Goal: Navigation & Orientation: Understand site structure

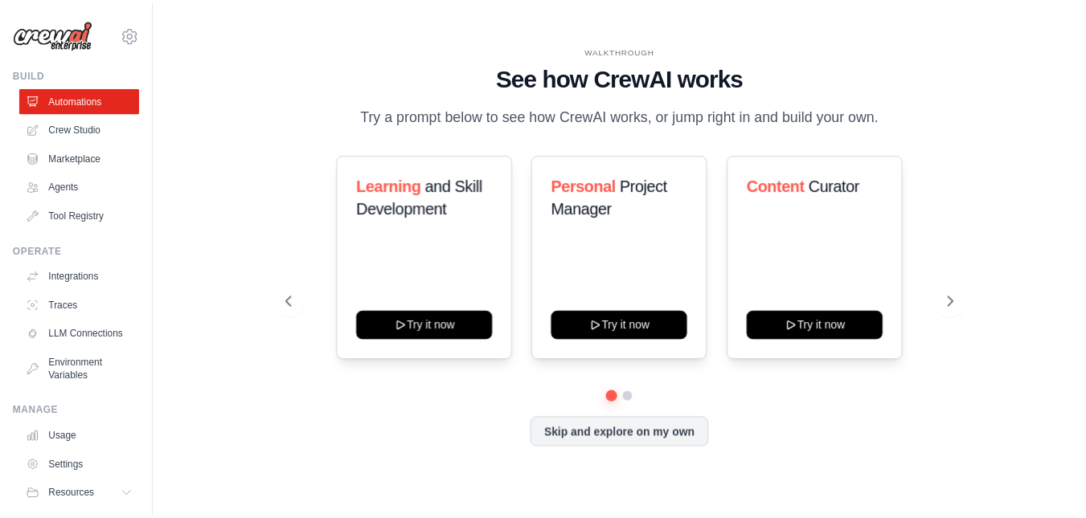
scroll to position [59, 0]
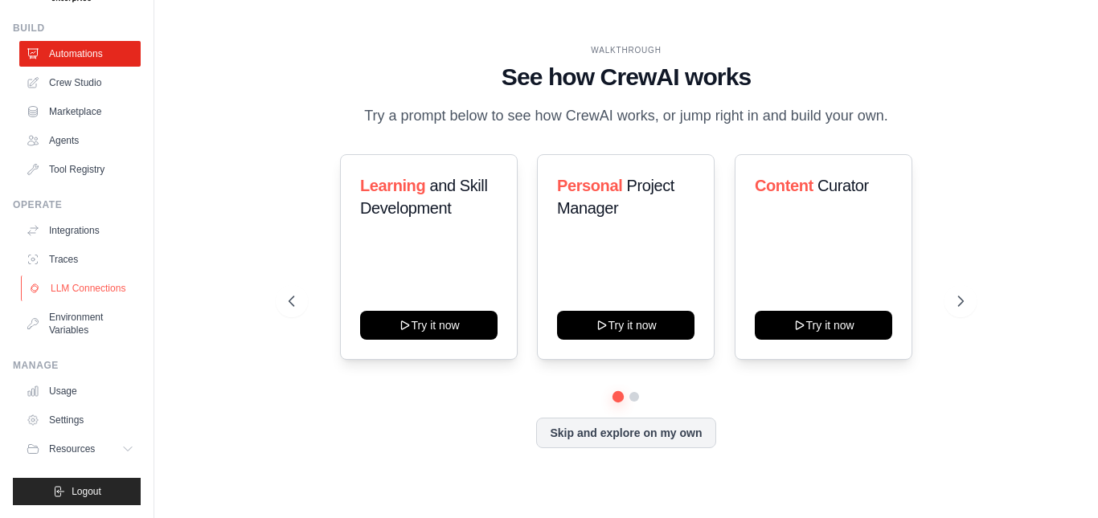
click at [55, 276] on link "LLM Connections" at bounding box center [81, 289] width 121 height 26
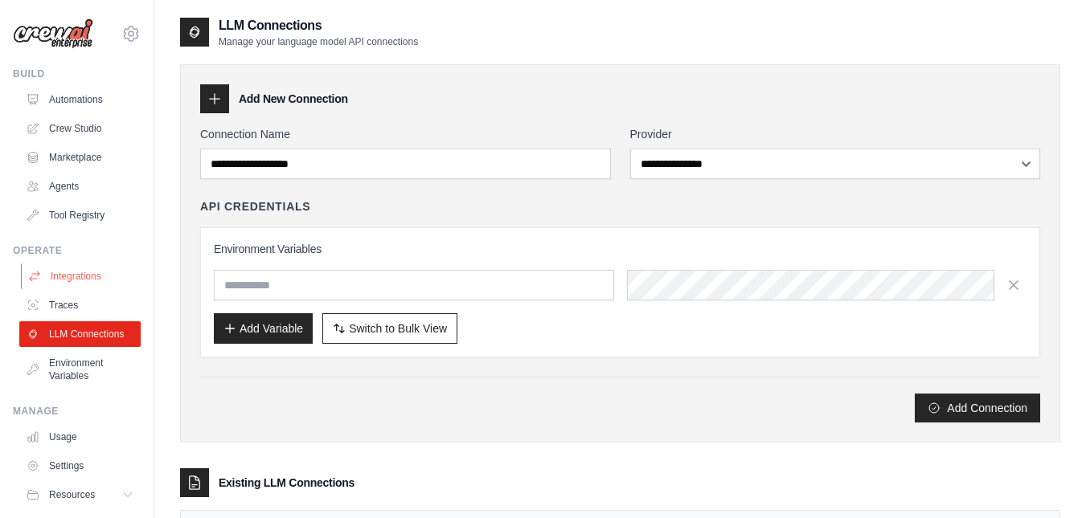
click at [85, 275] on link "Integrations" at bounding box center [81, 277] width 121 height 26
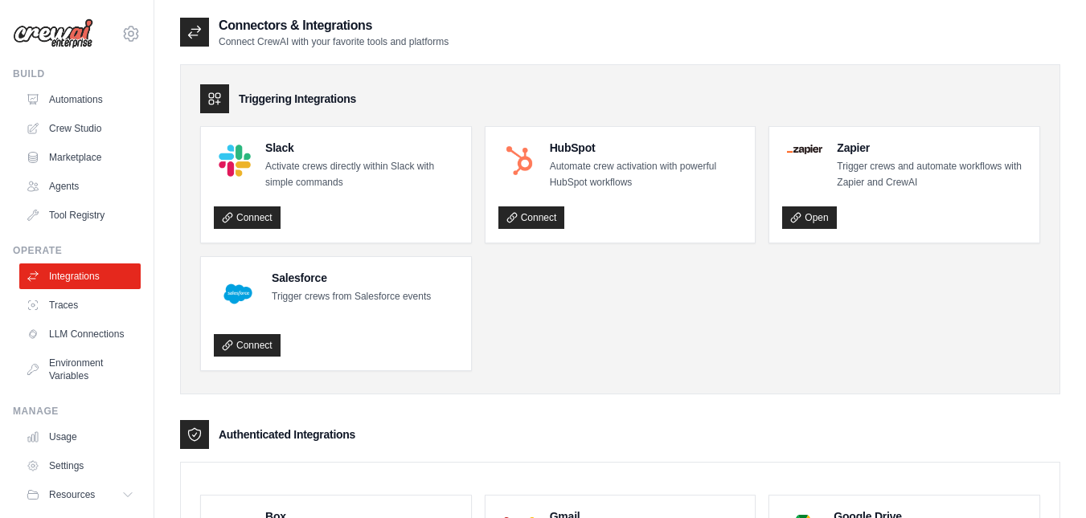
click at [85, 275] on link "Integrations" at bounding box center [79, 277] width 121 height 26
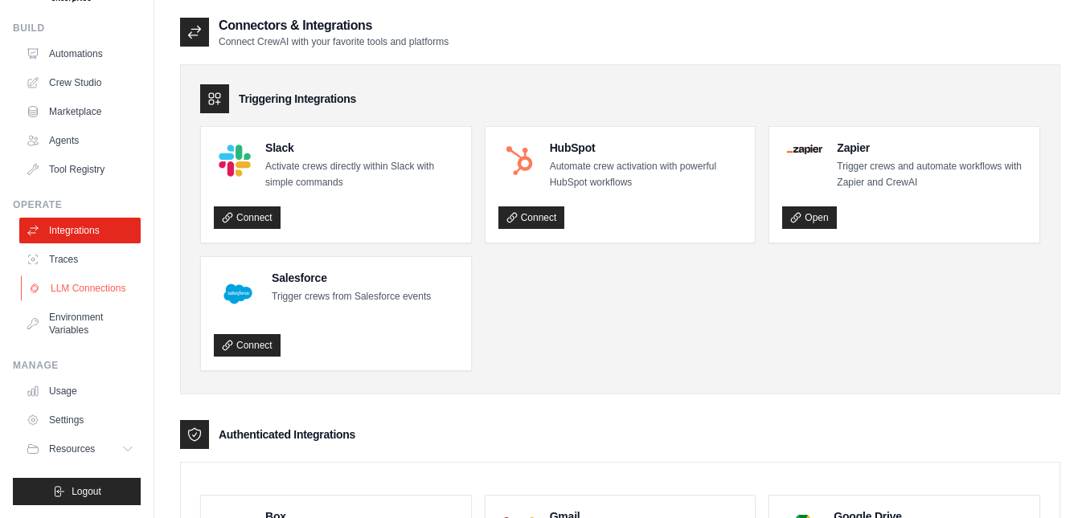
scroll to position [344, 0]
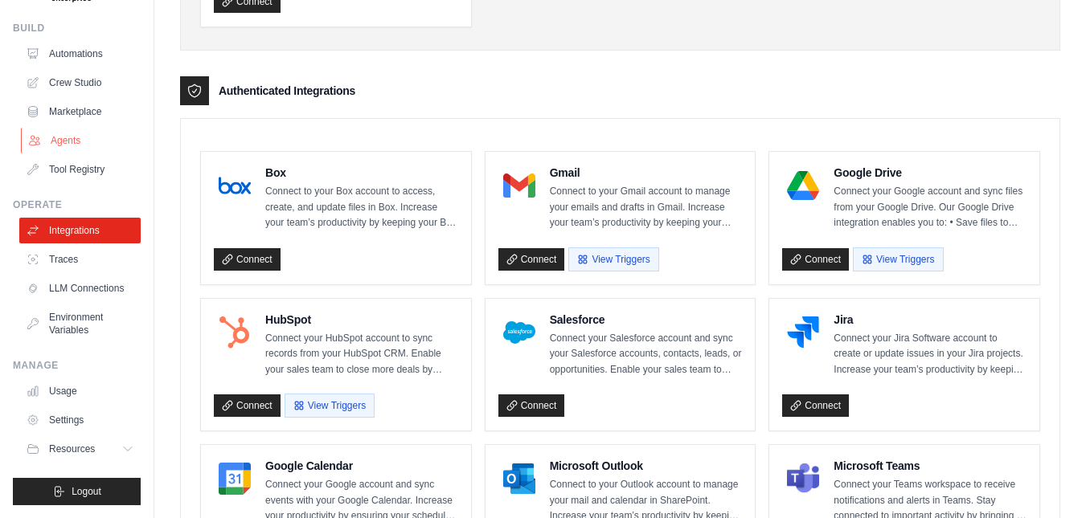
click at [63, 128] on link "Agents" at bounding box center [81, 141] width 121 height 26
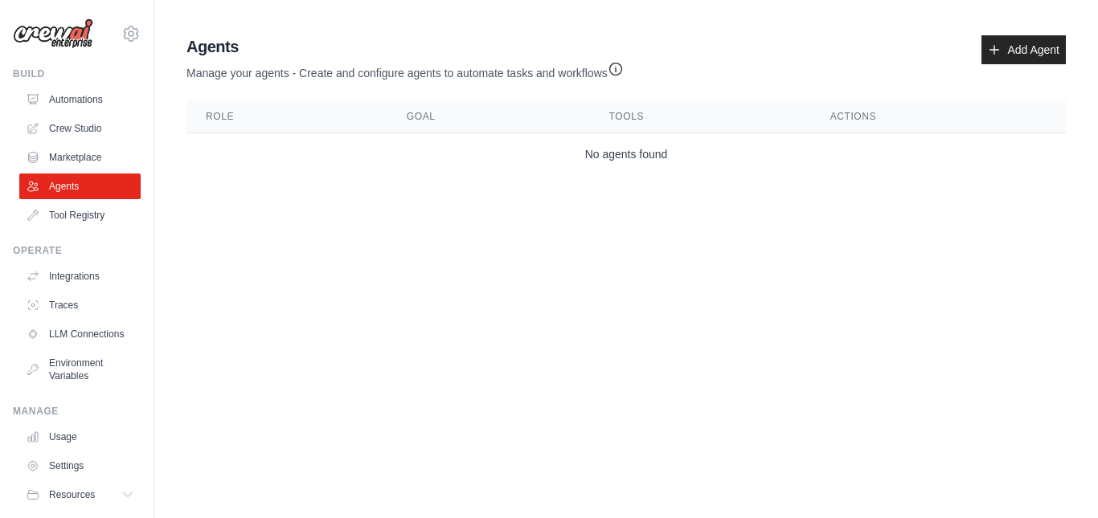
click at [121, 24] on button at bounding box center [130, 33] width 19 height 19
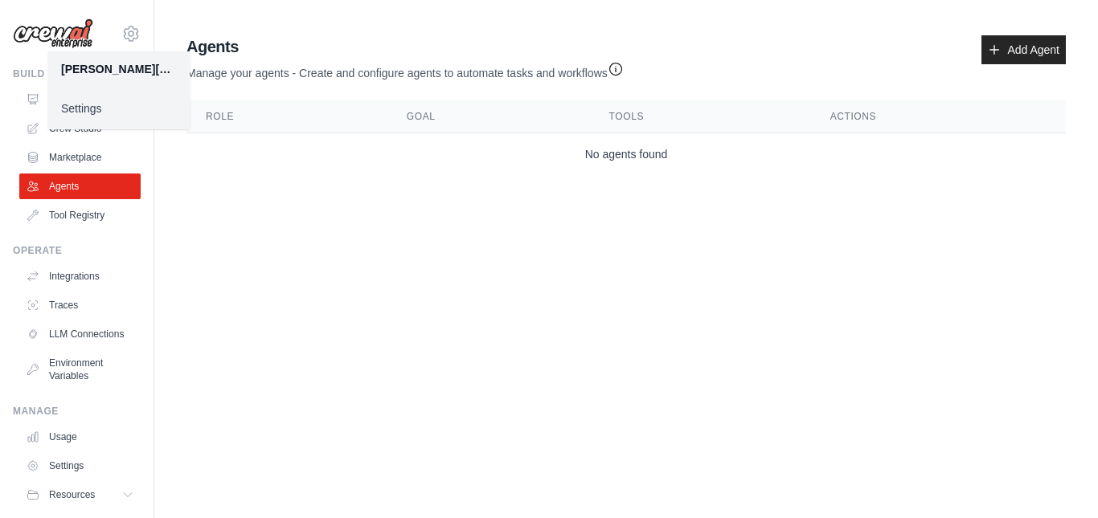
click at [326, 182] on main "Agent Usage Guide To use an agent in your CrewAI project, you can initialize it…" at bounding box center [626, 108] width 944 height 217
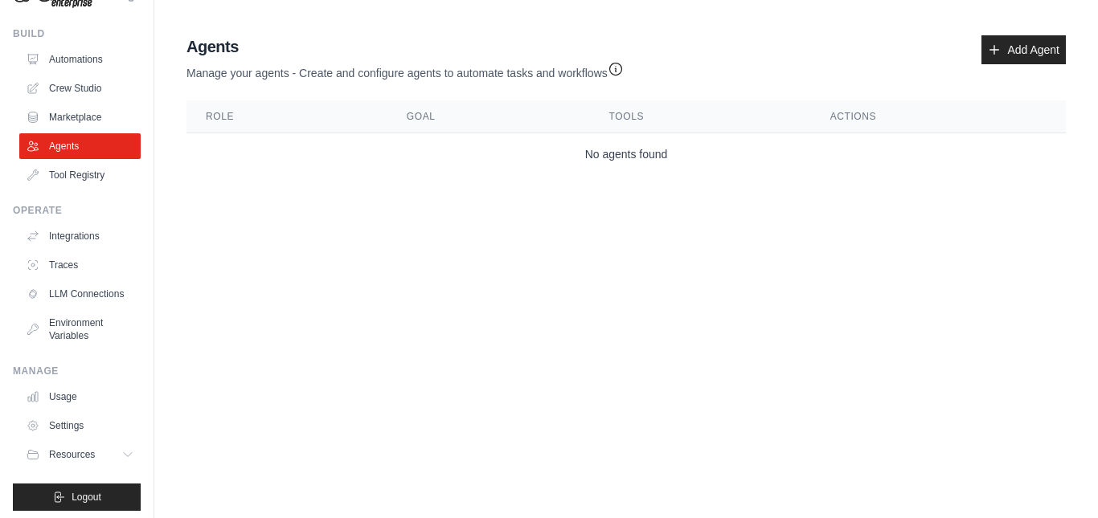
scroll to position [59, 0]
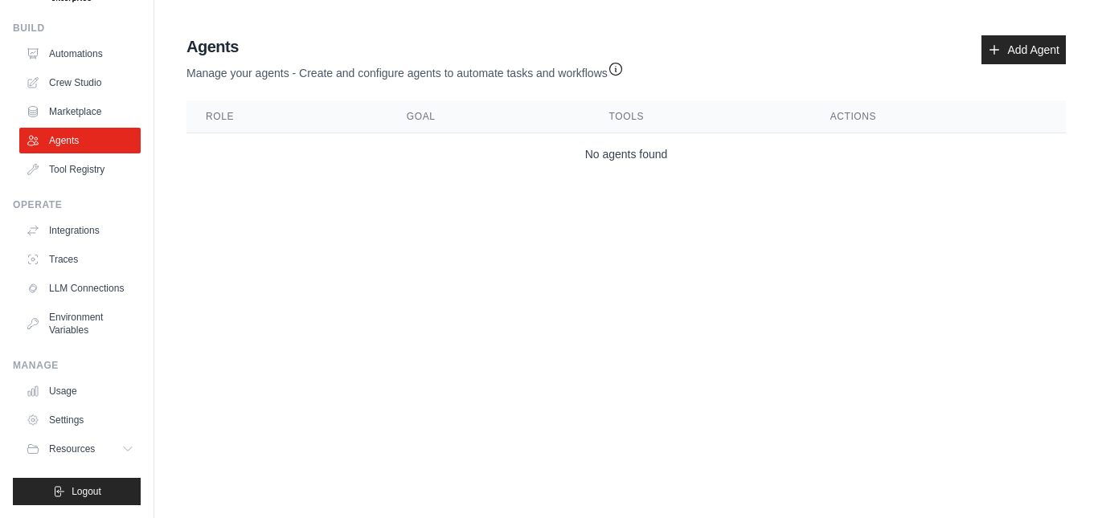
click at [137, 260] on div "[PERSON_NAME][EMAIL_ADDRESS][DOMAIN_NAME] Settings Build Automations Crew Studi…" at bounding box center [77, 259] width 154 height 518
drag, startPoint x: 137, startPoint y: 260, endPoint x: 89, endPoint y: 207, distance: 70.6
click at [89, 218] on link "Integrations" at bounding box center [81, 231] width 121 height 26
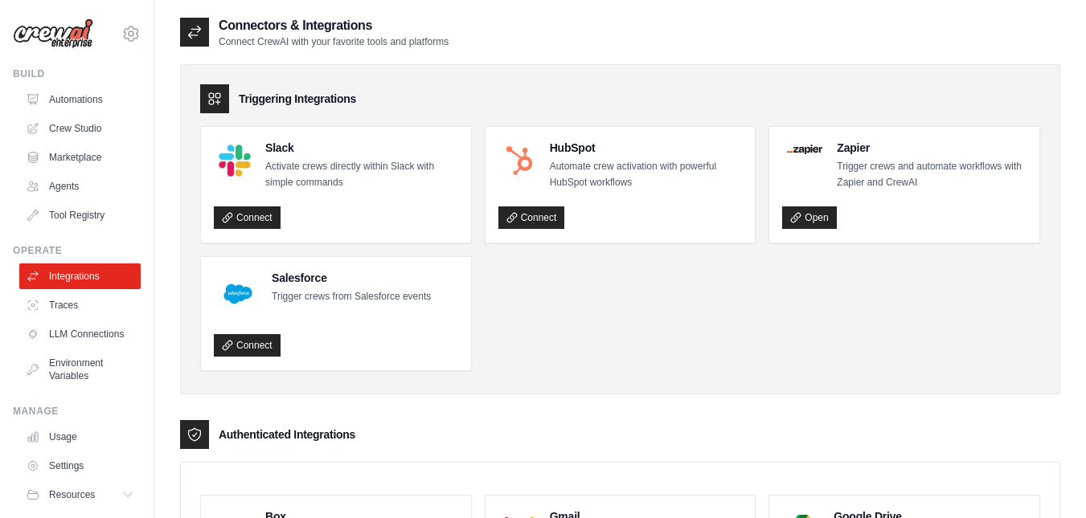
click at [90, 216] on link "Tool Registry" at bounding box center [79, 216] width 121 height 26
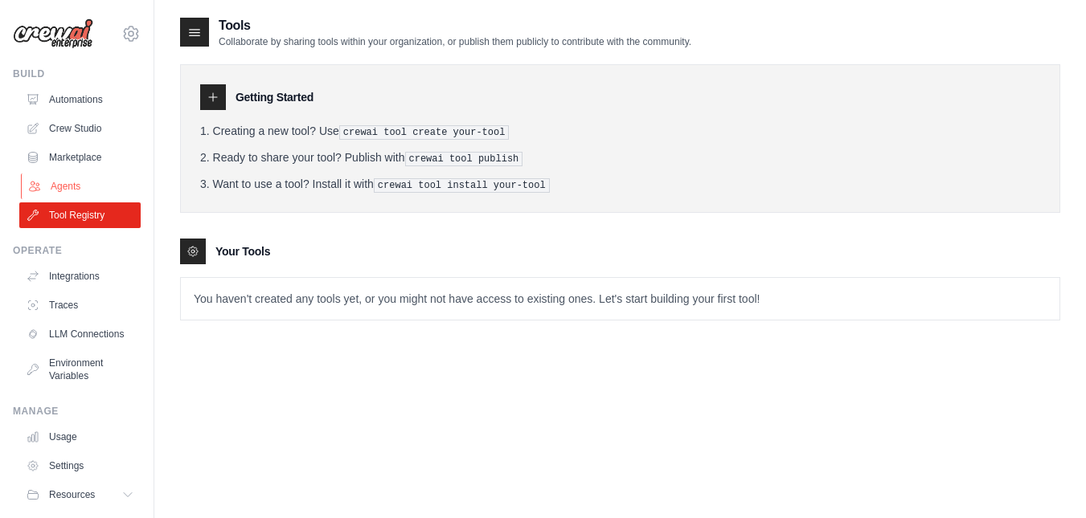
click at [71, 181] on link "Agents" at bounding box center [81, 187] width 121 height 26
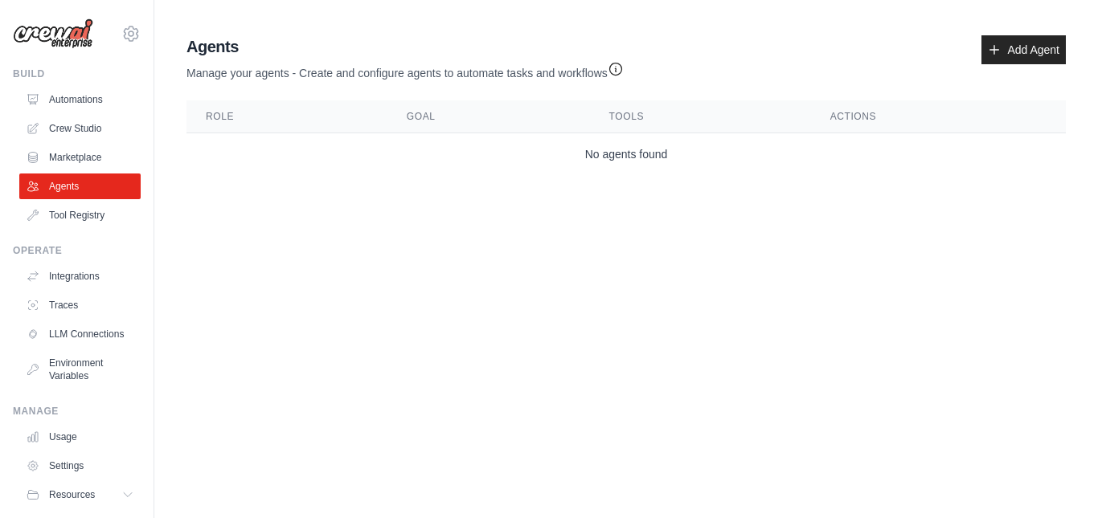
scroll to position [59, 0]
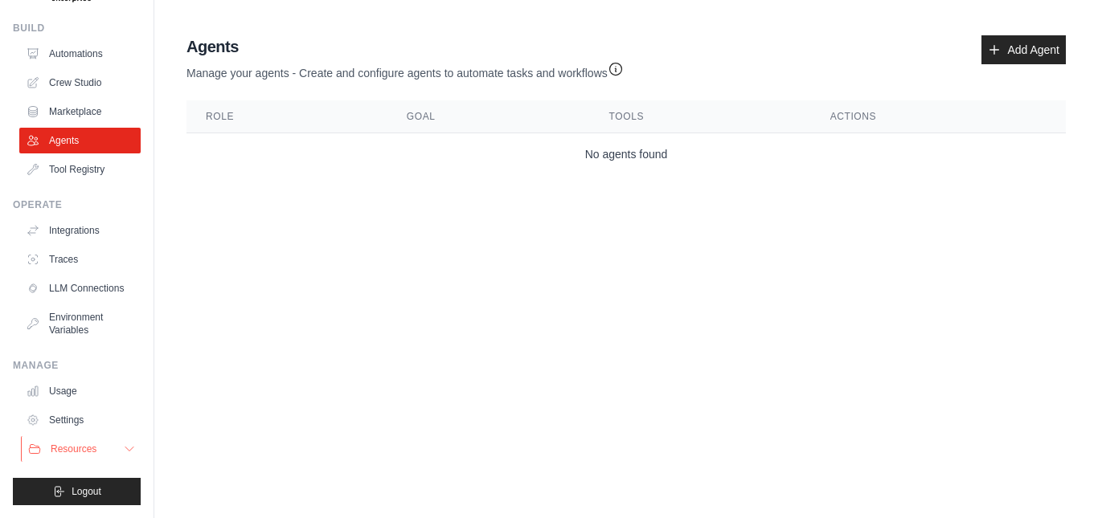
click at [90, 457] on button "Resources" at bounding box center [81, 449] width 121 height 26
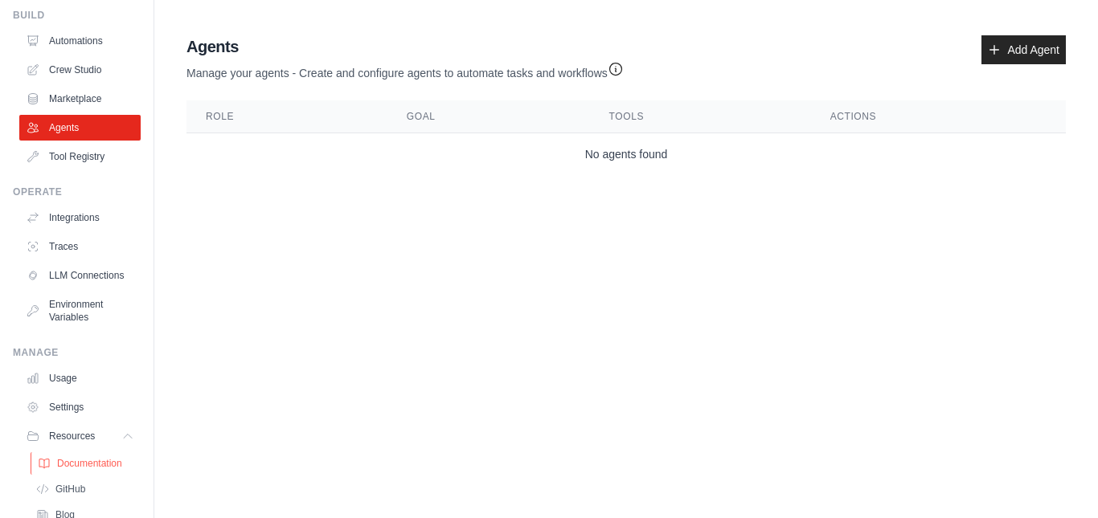
click at [116, 470] on span "Documentation" at bounding box center [89, 463] width 65 height 13
